Goal: Navigation & Orientation: Find specific page/section

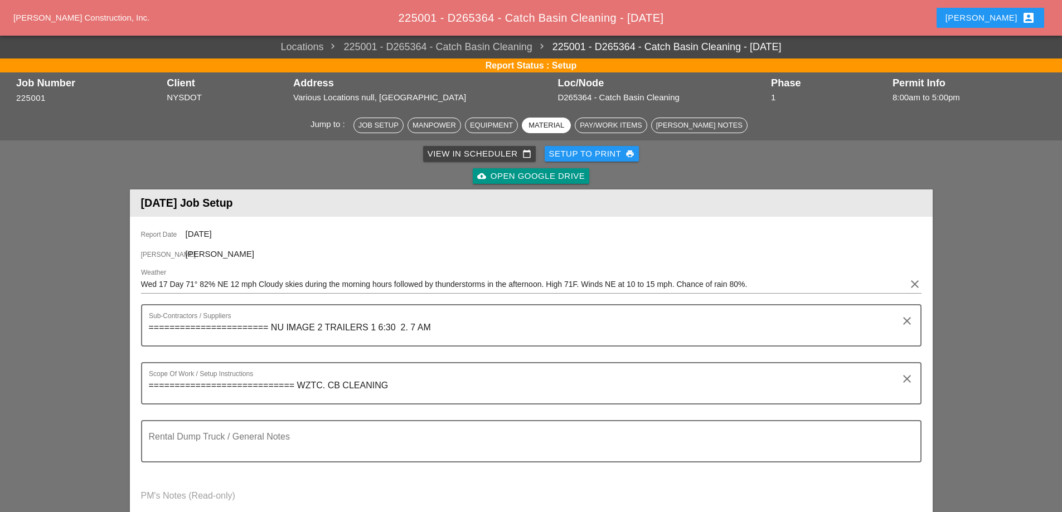
scroll to position [1059, 0]
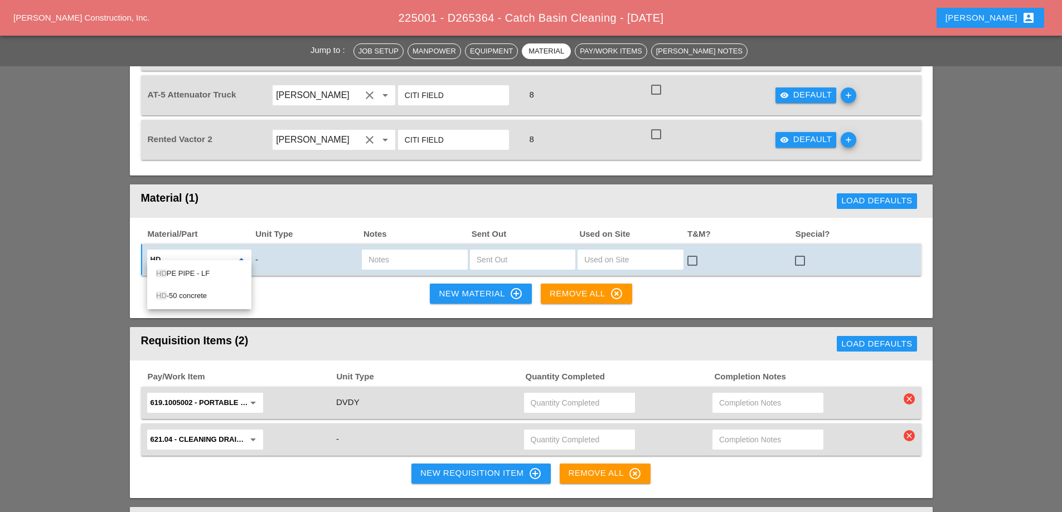
click at [1013, 19] on div "[PERSON_NAME] account_box" at bounding box center [990, 17] width 90 height 13
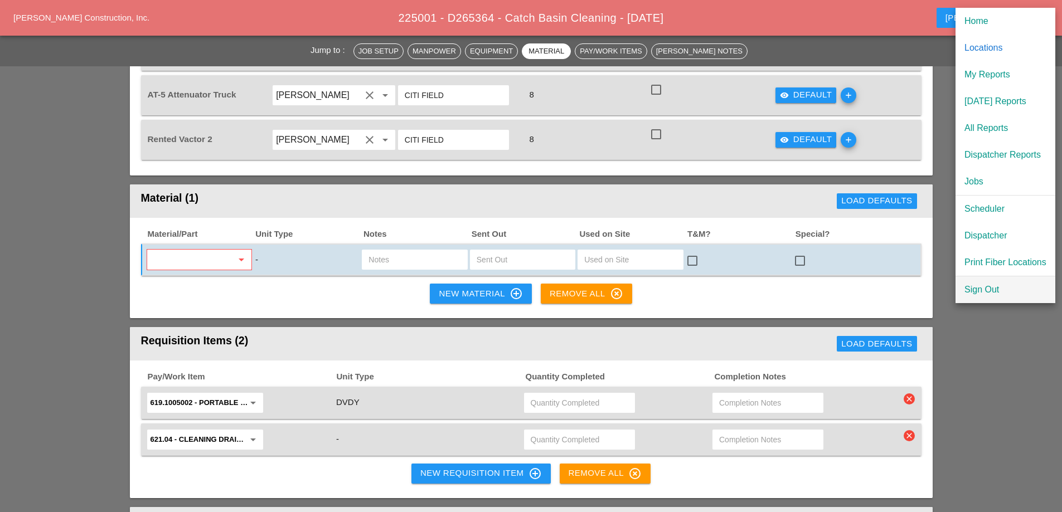
click at [1005, 288] on div "Sign Out" at bounding box center [1005, 289] width 82 height 13
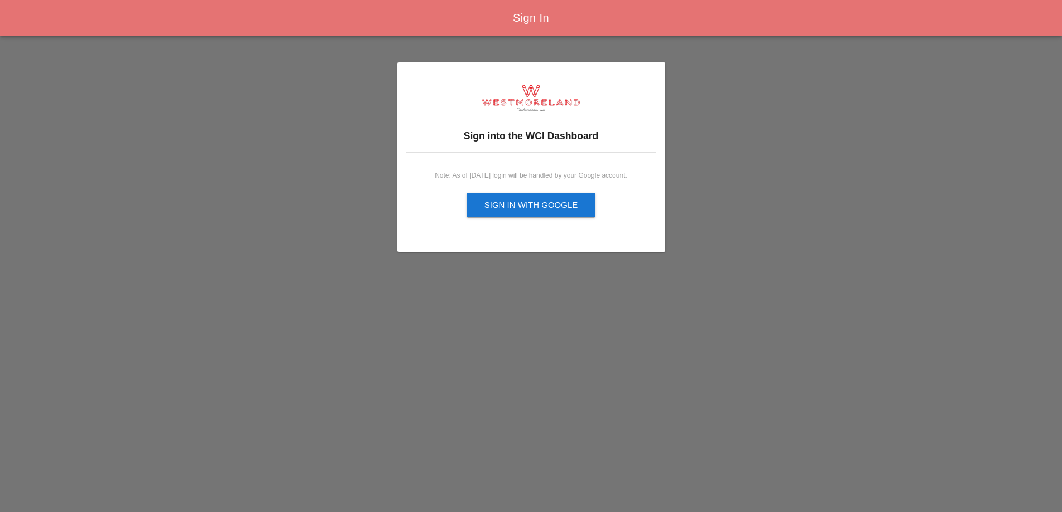
click at [544, 209] on div "Sign in with Google" at bounding box center [531, 205] width 94 height 13
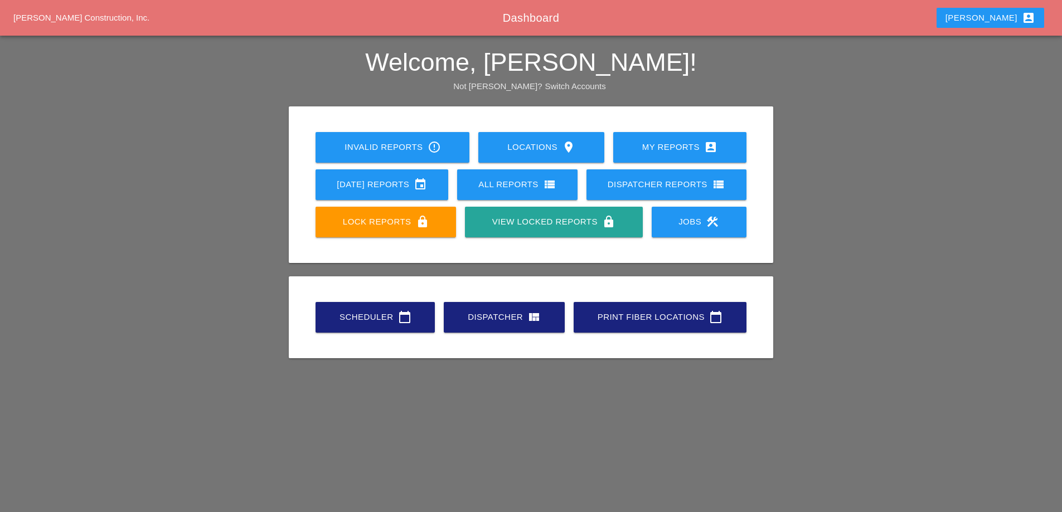
click at [398, 326] on link "Scheduler calendar_today" at bounding box center [374, 317] width 119 height 31
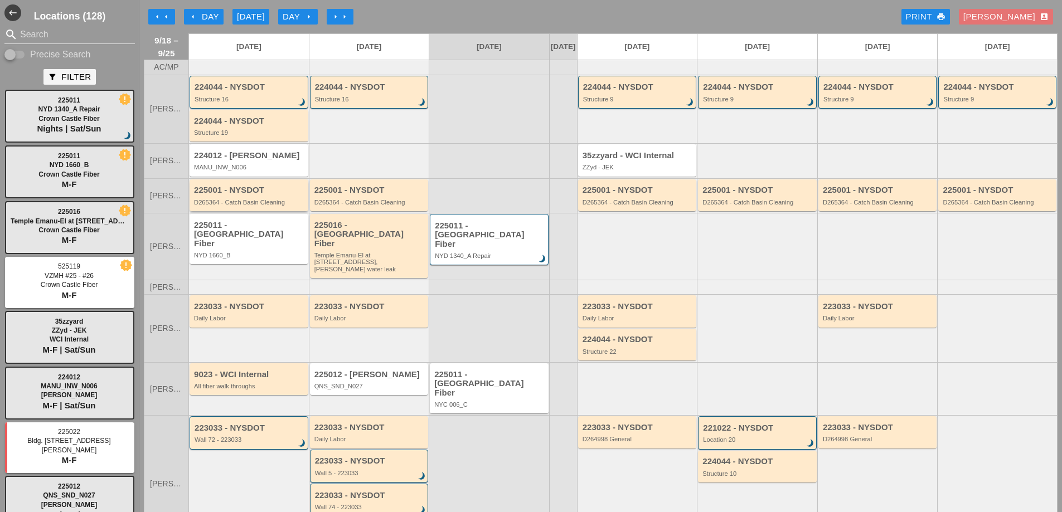
click at [249, 206] on div "D265364 - Catch Basin Cleaning" at bounding box center [249, 202] width 111 height 7
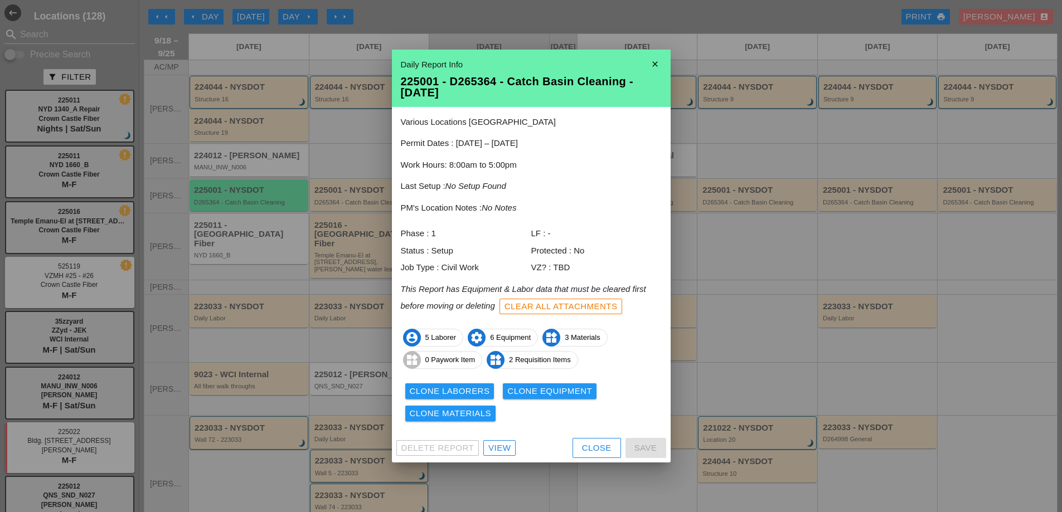
click at [502, 449] on div "View" at bounding box center [499, 448] width 22 height 13
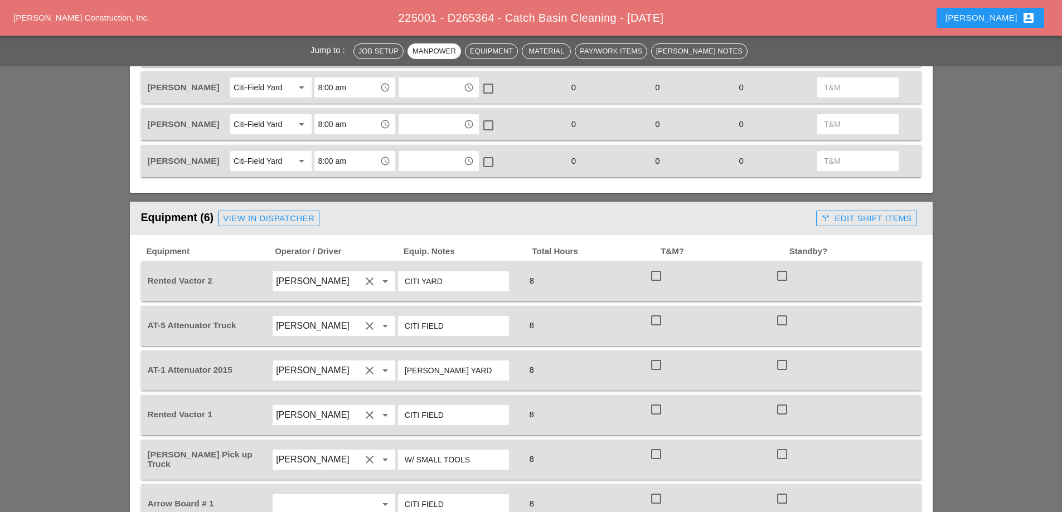
scroll to position [669, 0]
